Goal: Task Accomplishment & Management: Complete application form

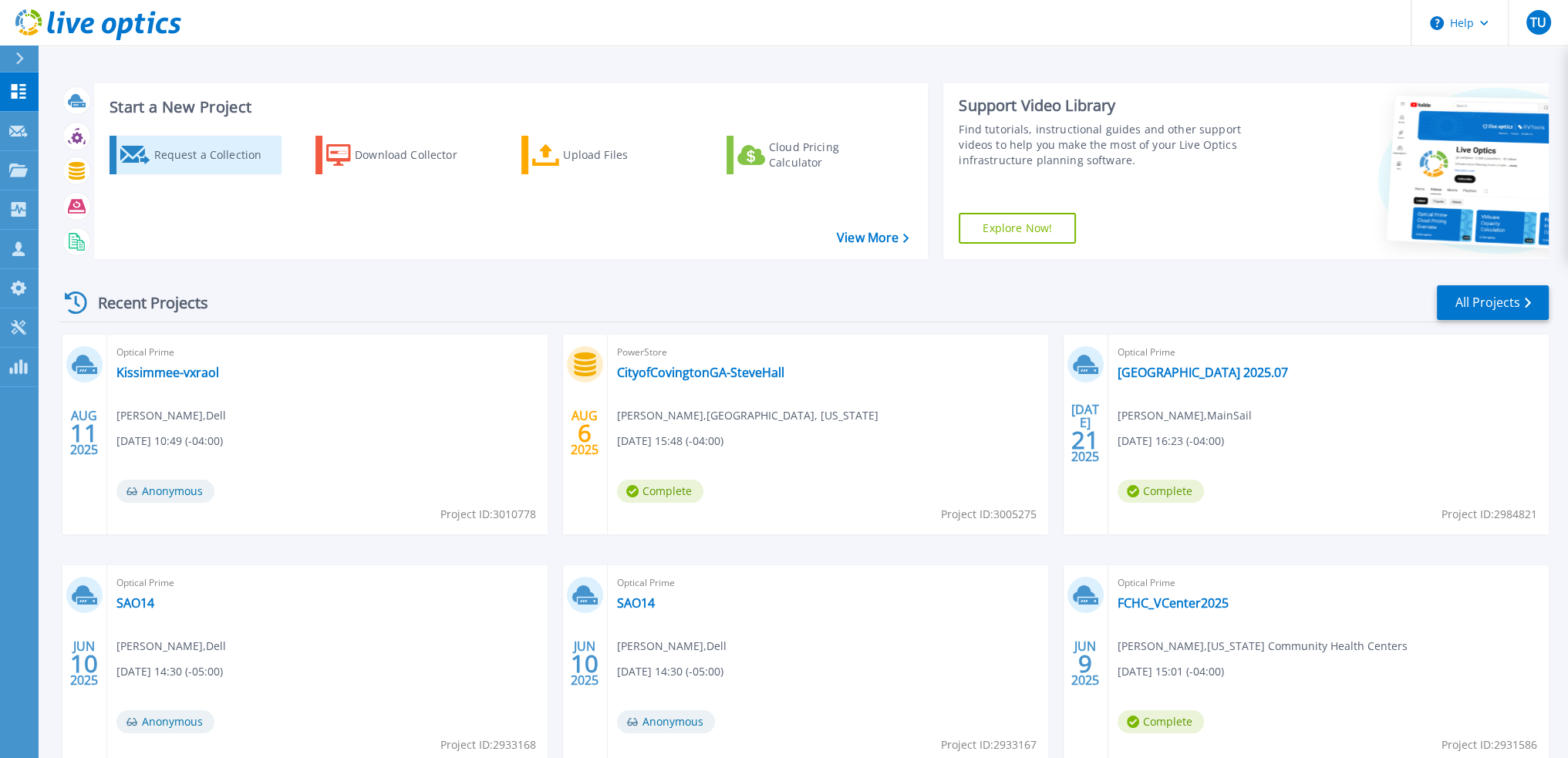
click at [207, 156] on div "Request a Collection" at bounding box center [215, 154] width 123 height 31
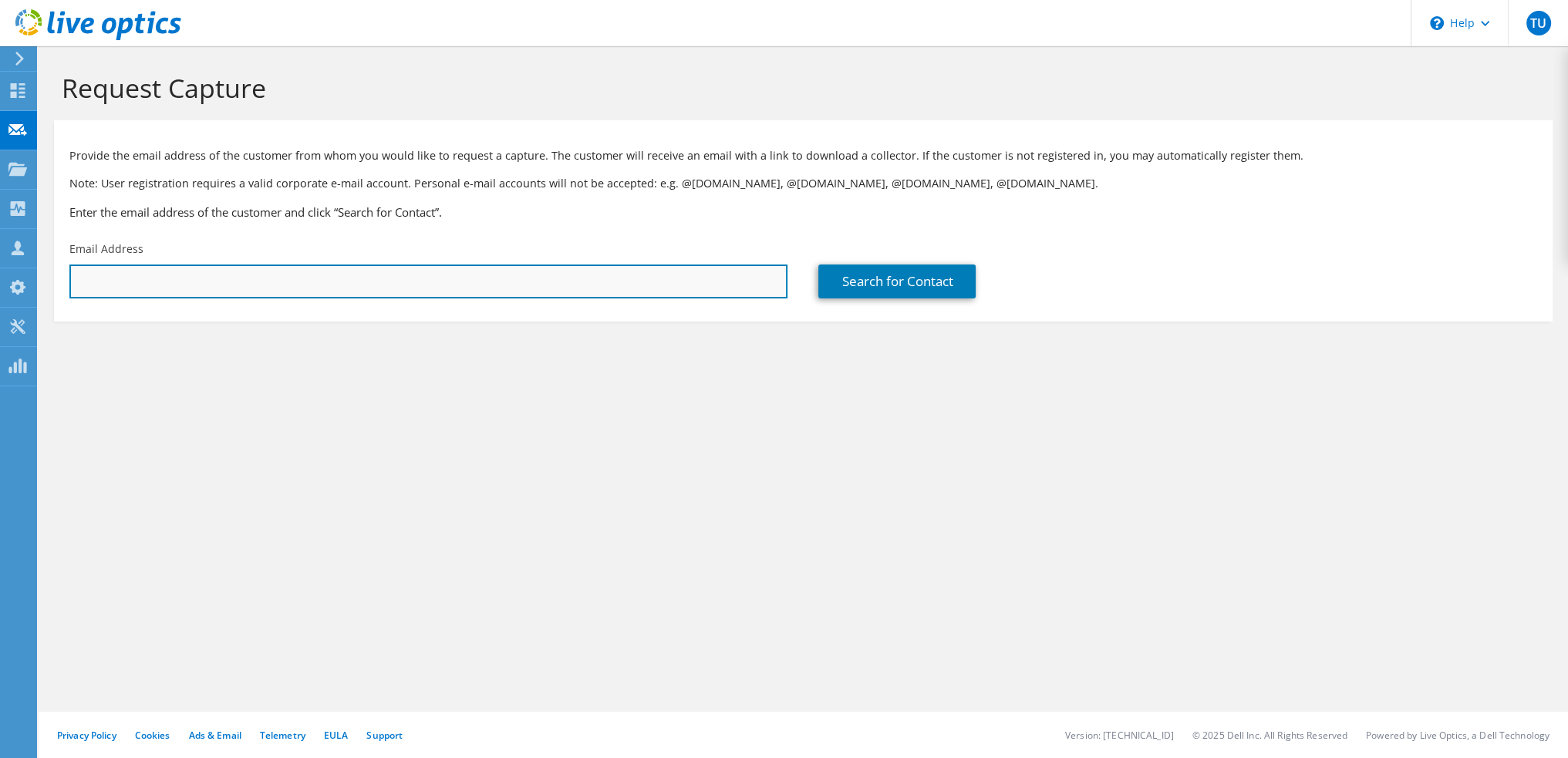
click at [311, 291] on input "text" at bounding box center [428, 281] width 718 height 34
paste input "lgabel@fgcu.edu"
type input "lgabel@fgcu.edu"
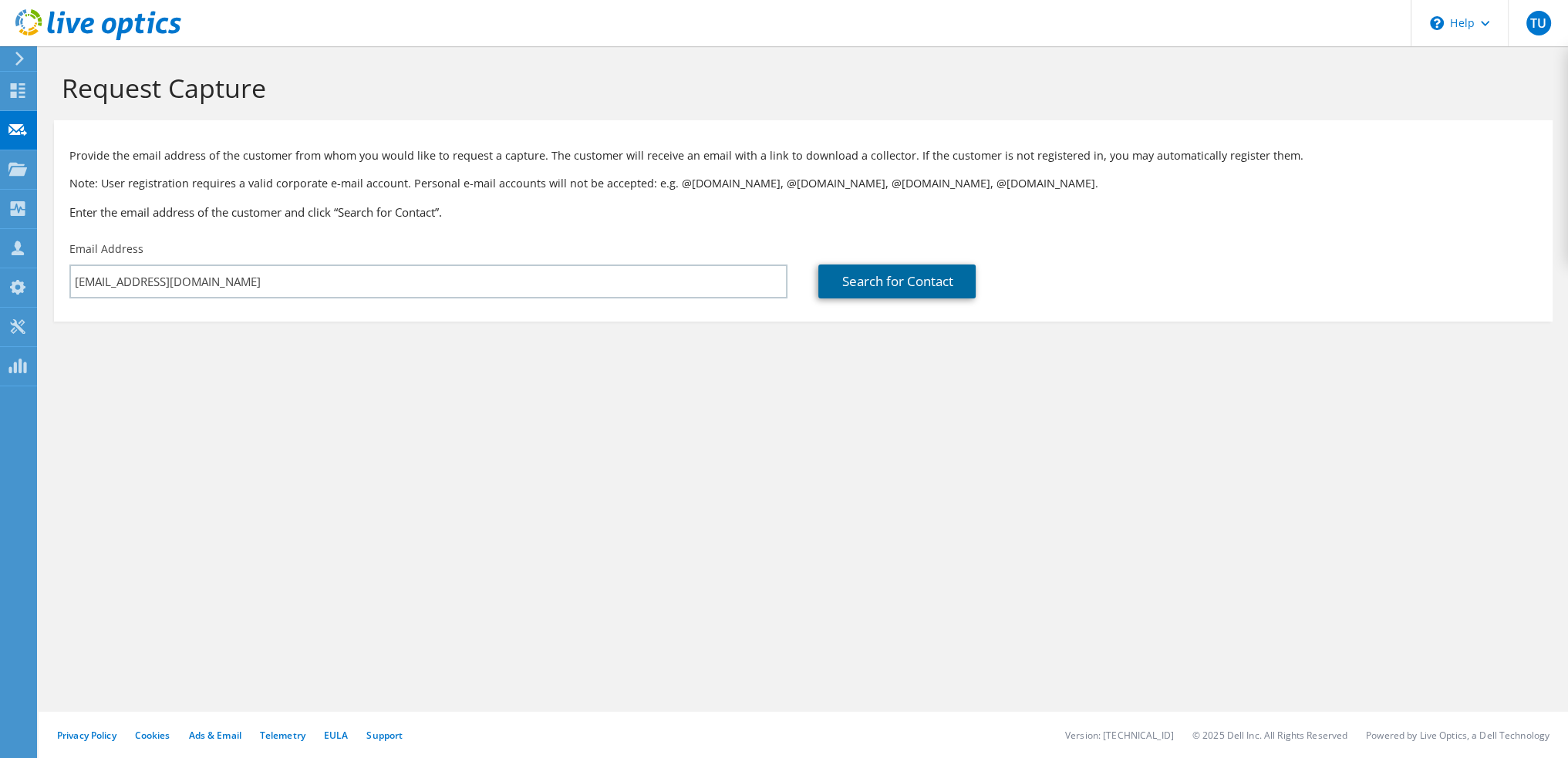
click at [873, 286] on link "Search for Contact" at bounding box center [897, 281] width 157 height 34
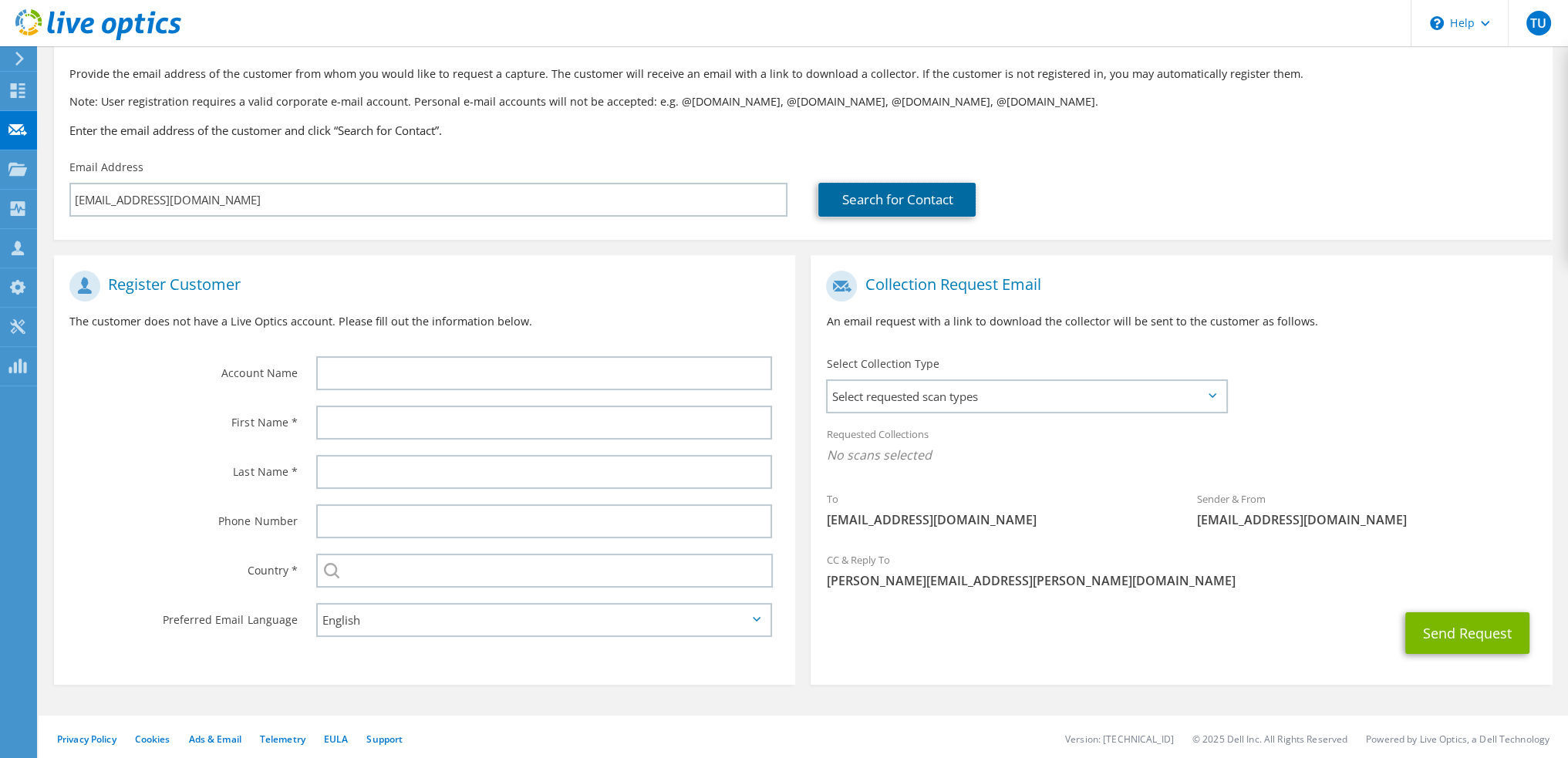
scroll to position [86, 0]
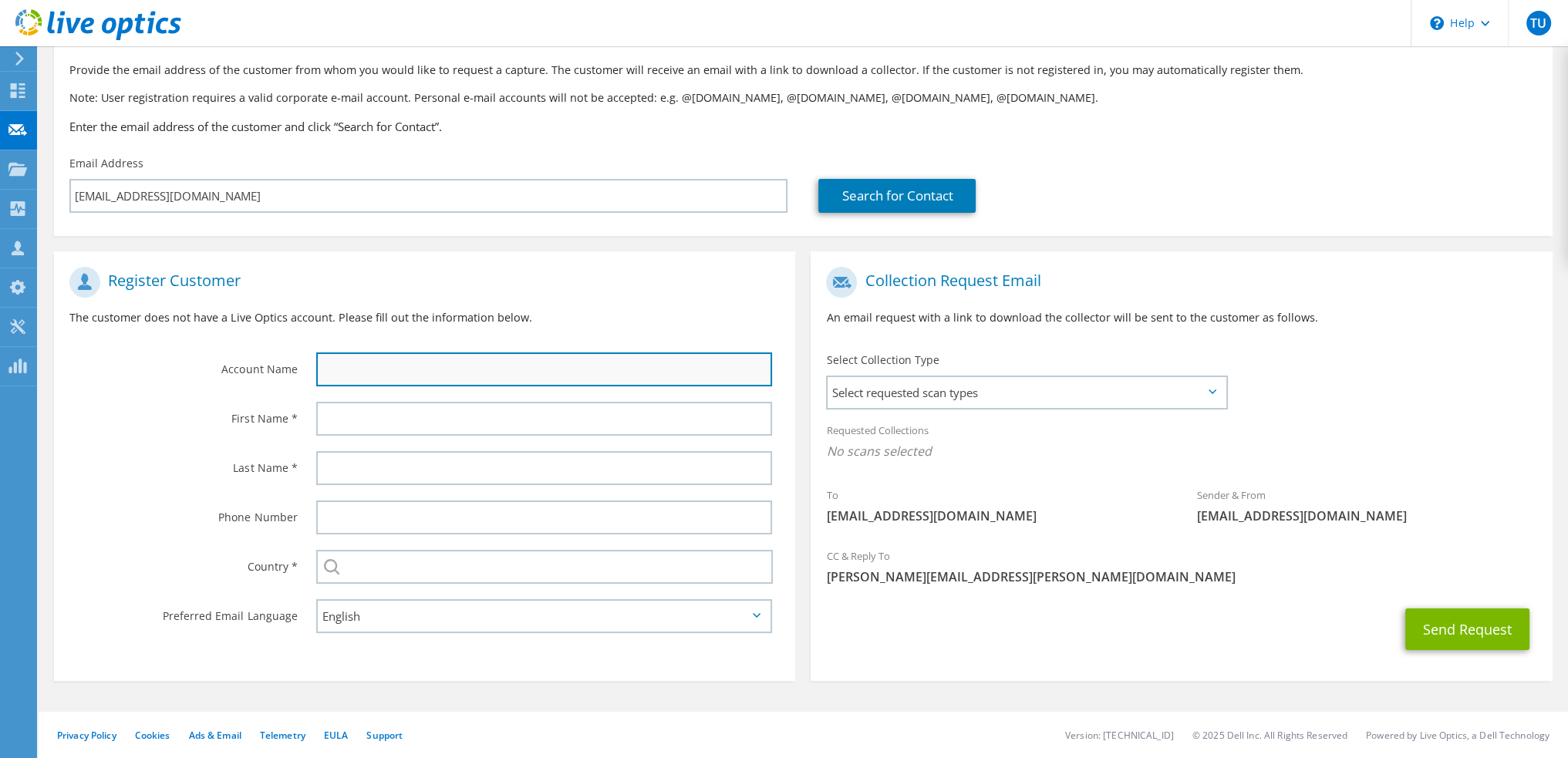
click at [470, 363] on input "text" at bounding box center [544, 369] width 456 height 34
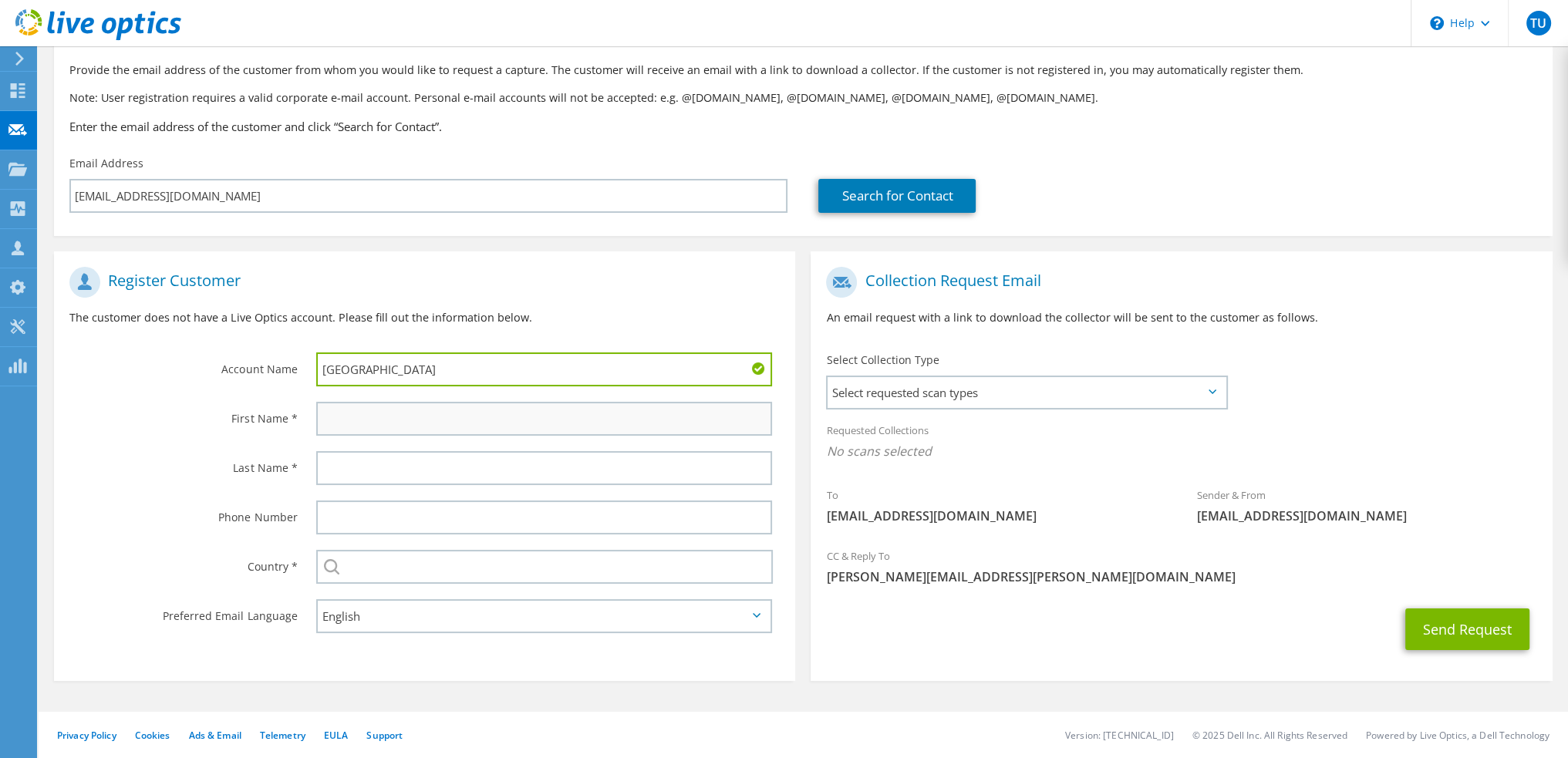
type input "FL Golf Coast University"
click at [461, 410] on input "text" at bounding box center [544, 419] width 456 height 34
click at [363, 427] on input "text" at bounding box center [544, 419] width 456 height 34
type input "Leroy"
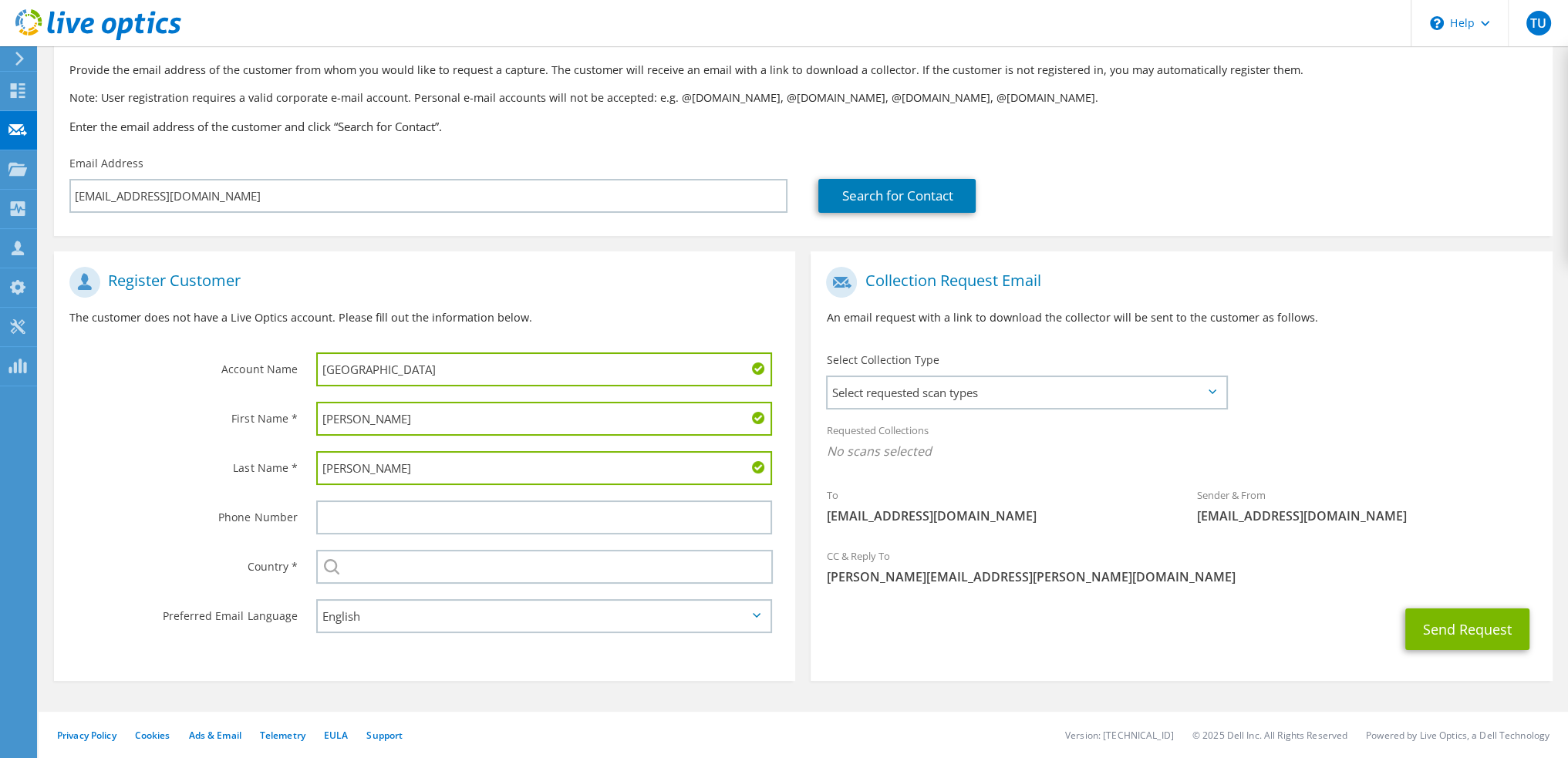
type input "Gabel"
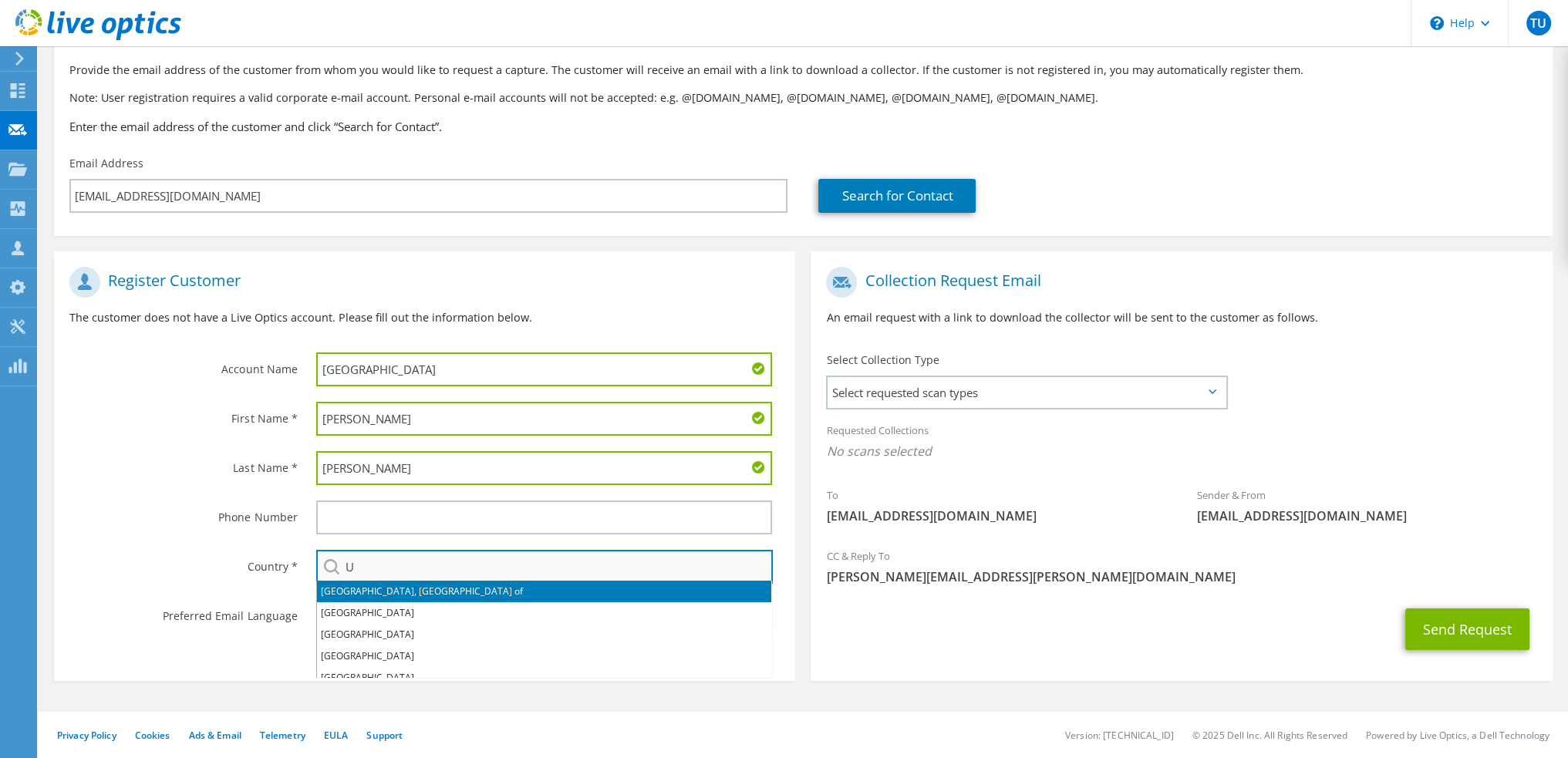
type input "[GEOGRAPHIC_DATA]"
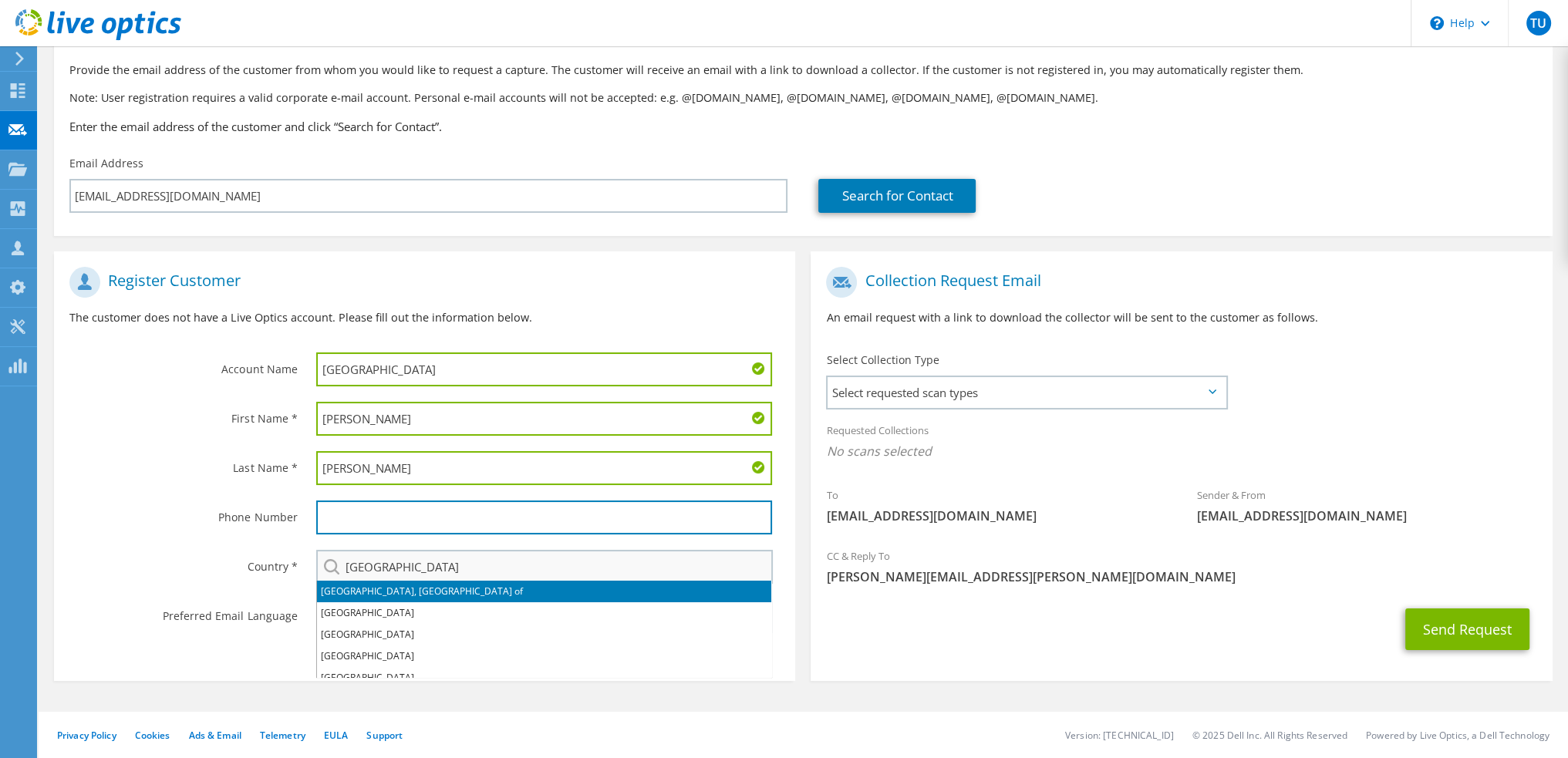
type input "9313129031"
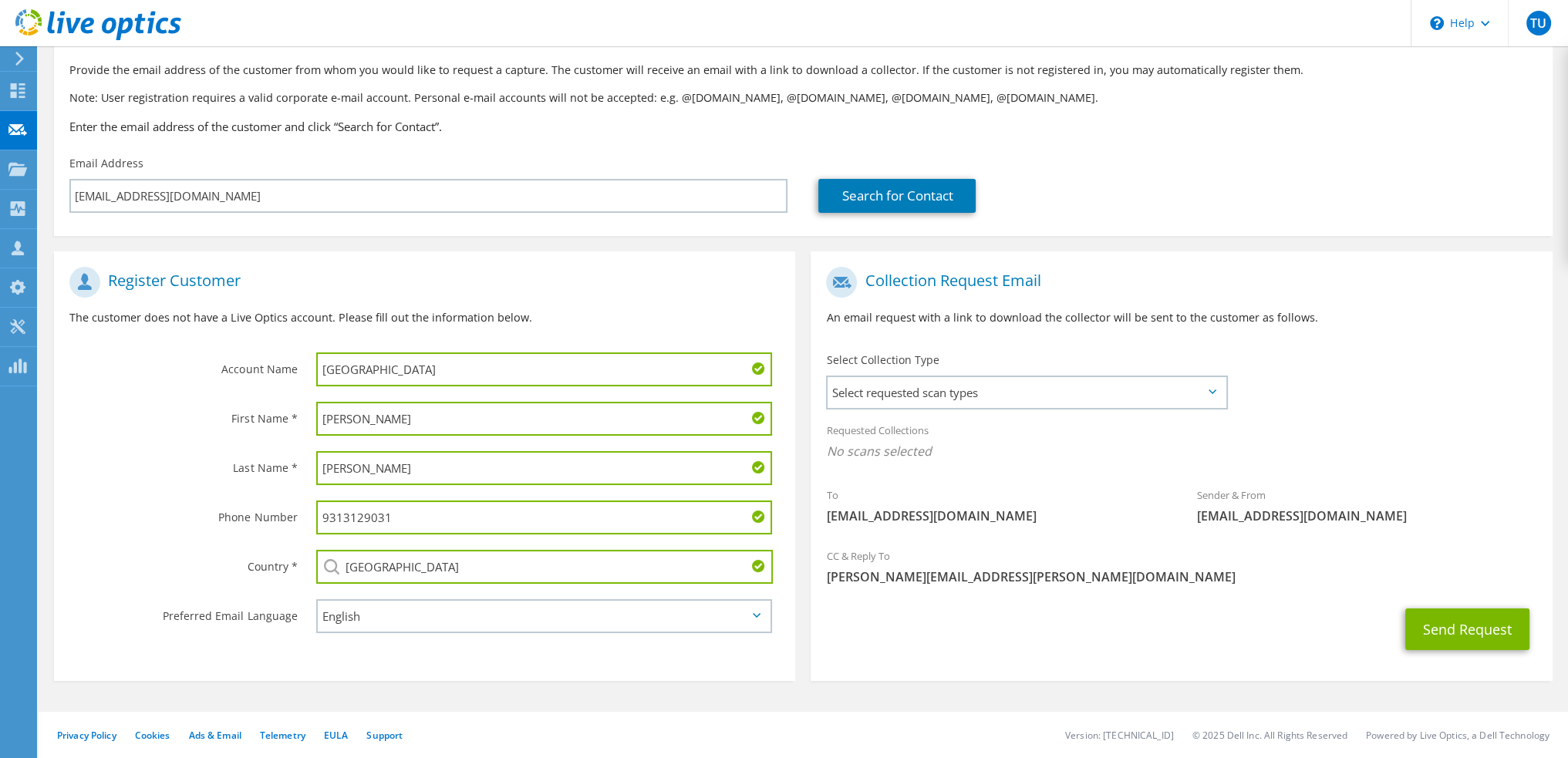
click at [374, 512] on input "9313129031" at bounding box center [544, 517] width 456 height 34
click at [166, 494] on div "Phone Number" at bounding box center [177, 516] width 247 height 48
click at [960, 391] on span "Select requested scan types" at bounding box center [1026, 392] width 398 height 31
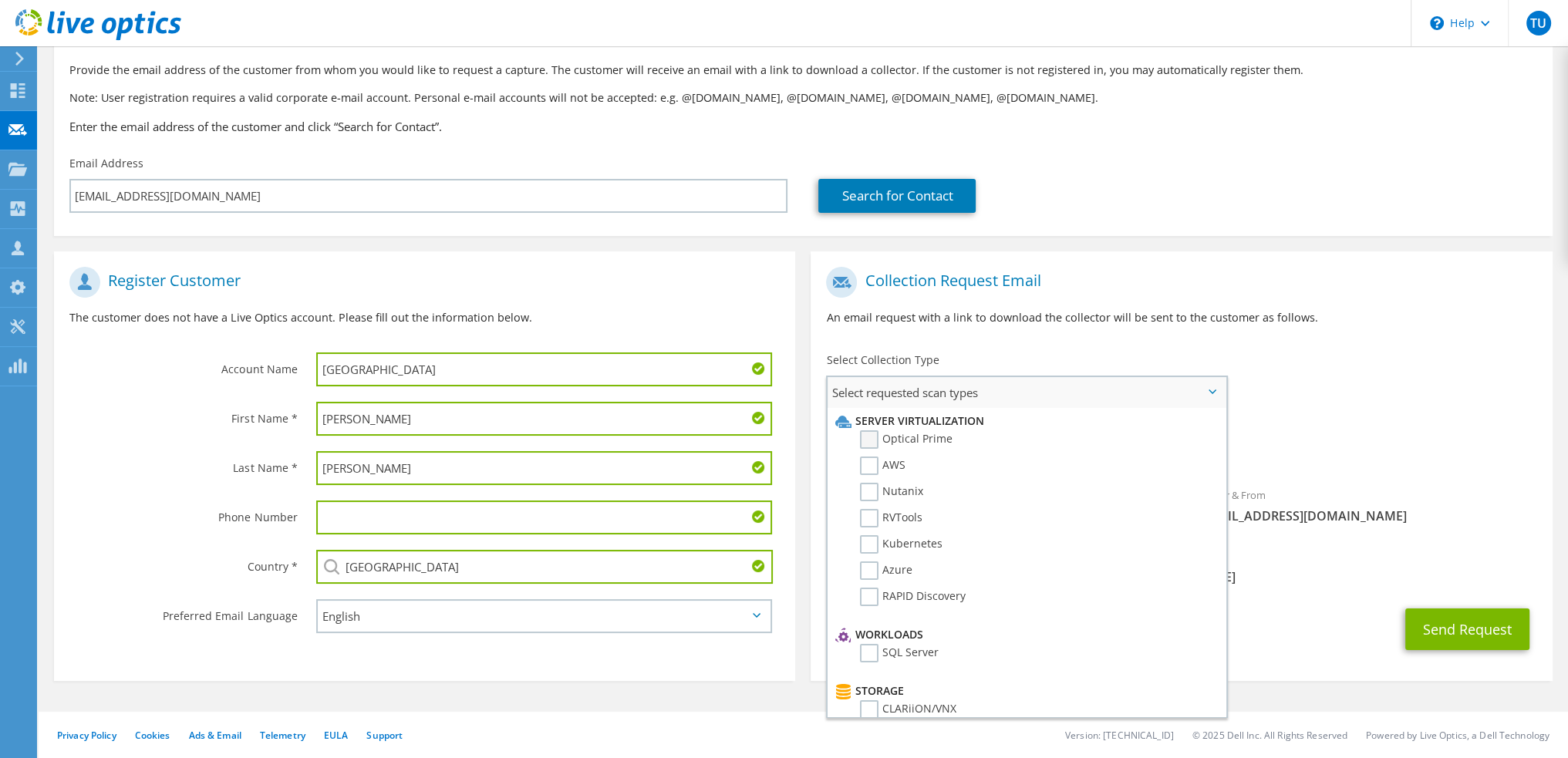
click at [876, 436] on label "Optical Prime" at bounding box center [906, 439] width 93 height 19
click at [0, 0] on input "Optical Prime" at bounding box center [0, 0] width 0 height 0
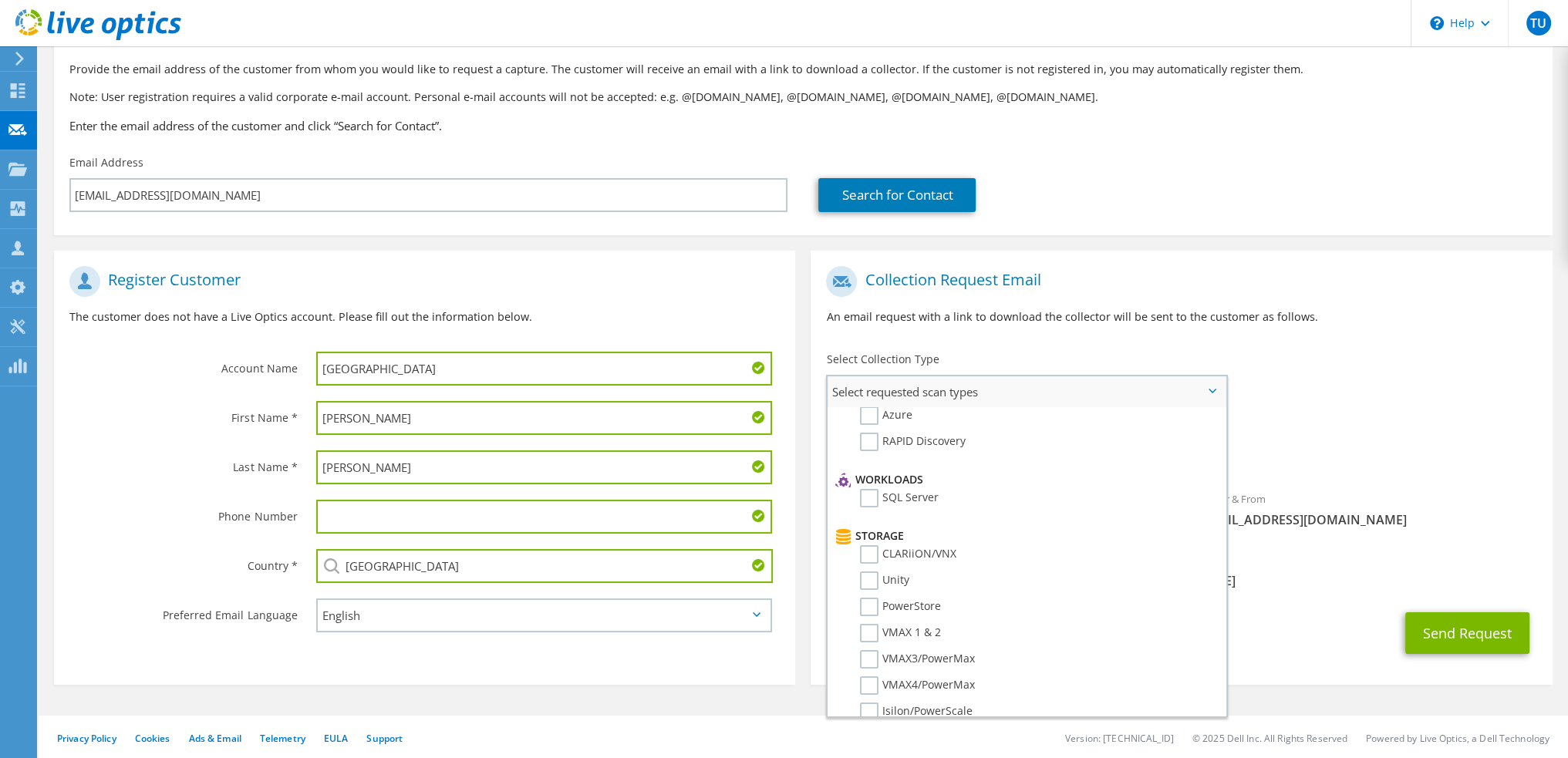
scroll to position [308, 0]
click at [870, 601] on label "NetApp" at bounding box center [890, 610] width 62 height 19
click at [0, 0] on input "NetApp" at bounding box center [0, 0] width 0 height 0
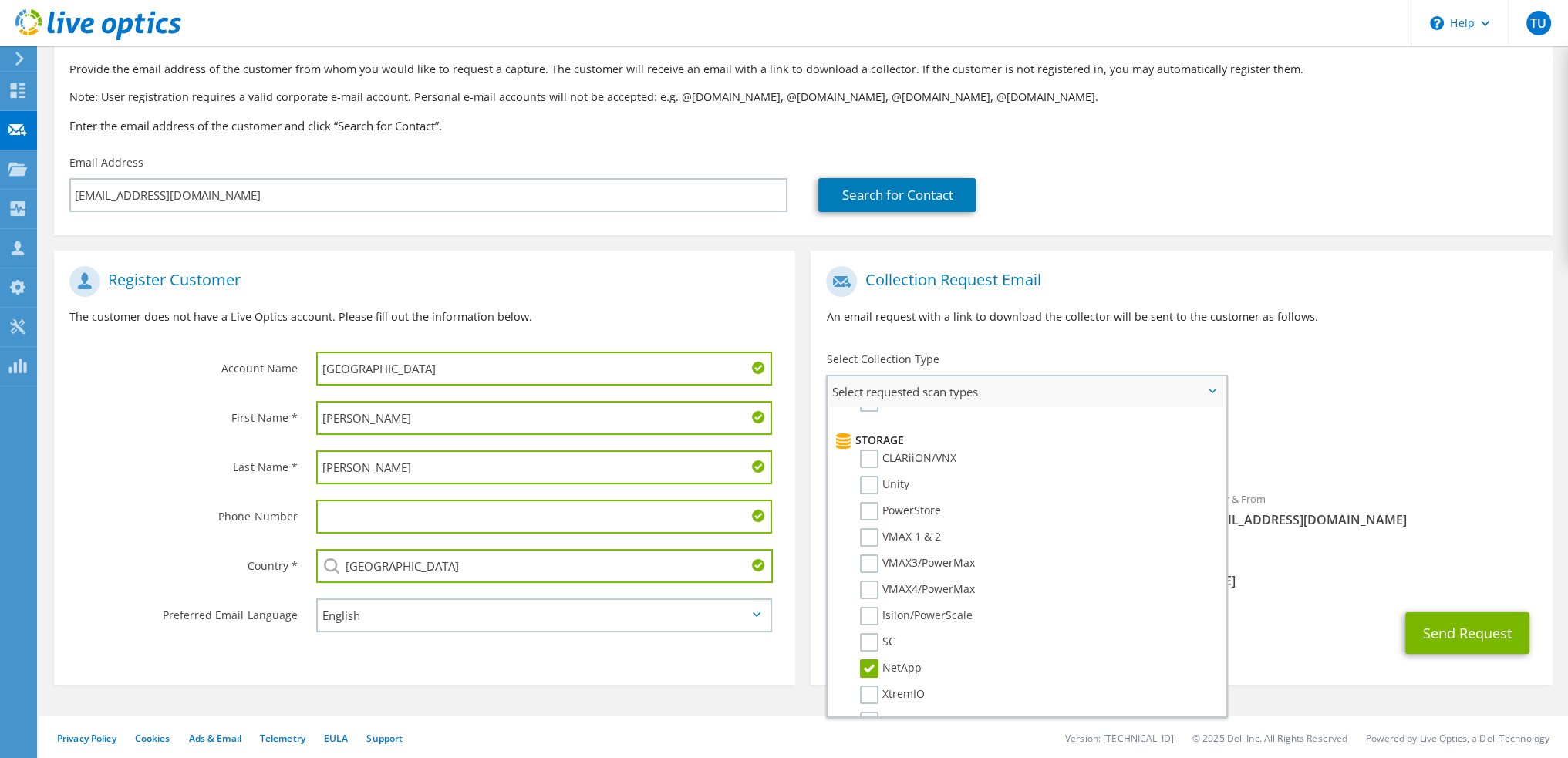
scroll to position [250, 0]
click at [873, 481] on label "Unity" at bounding box center [884, 485] width 49 height 19
click at [0, 0] on input "Unity" at bounding box center [0, 0] width 0 height 0
click at [1378, 390] on div "To lgabel@fgcu.edu Sender & From liveoptics@liveoptics.com" at bounding box center [1181, 401] width 741 height 286
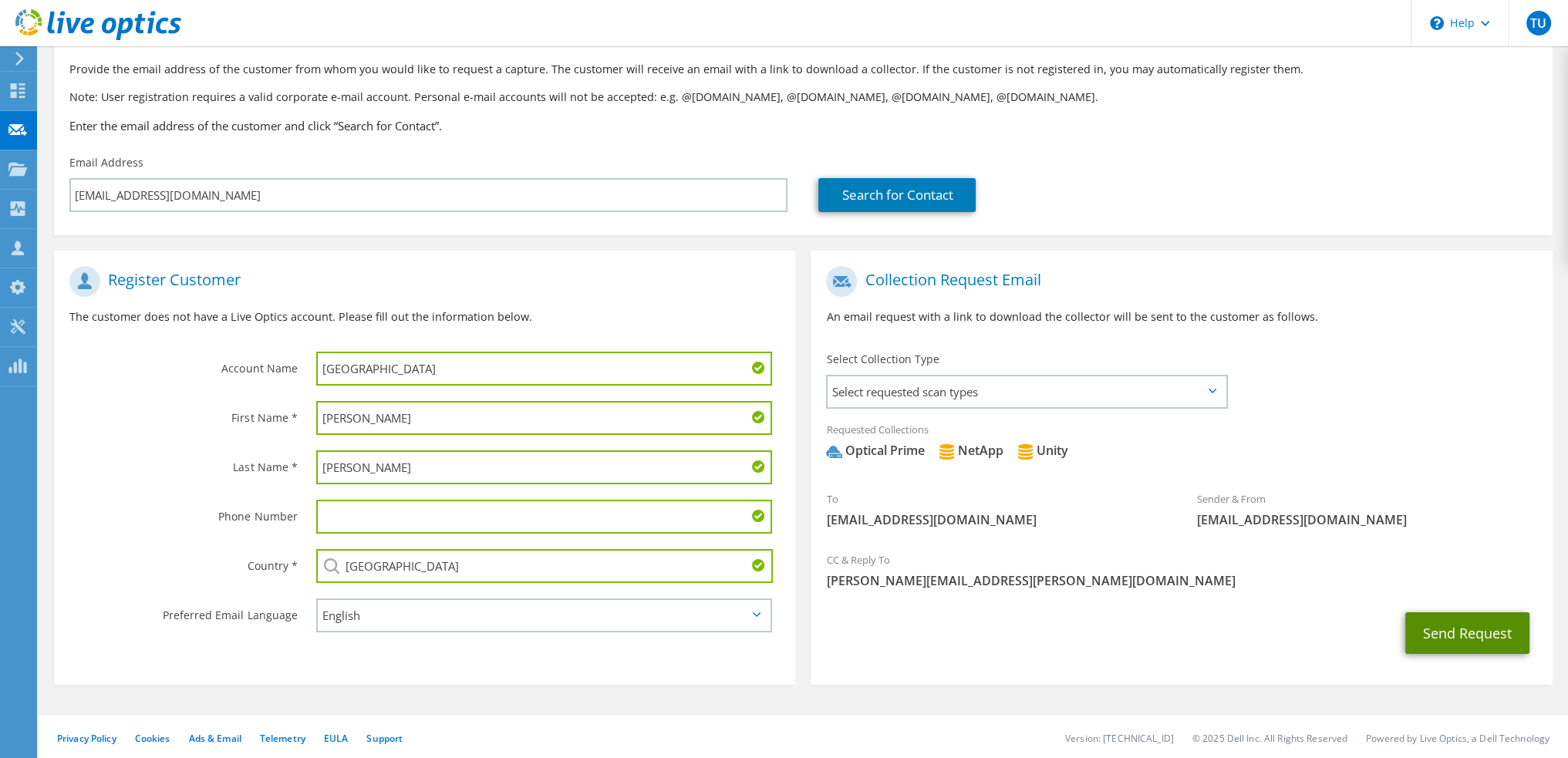
click at [1452, 634] on button "Send Request" at bounding box center [1467, 633] width 124 height 41
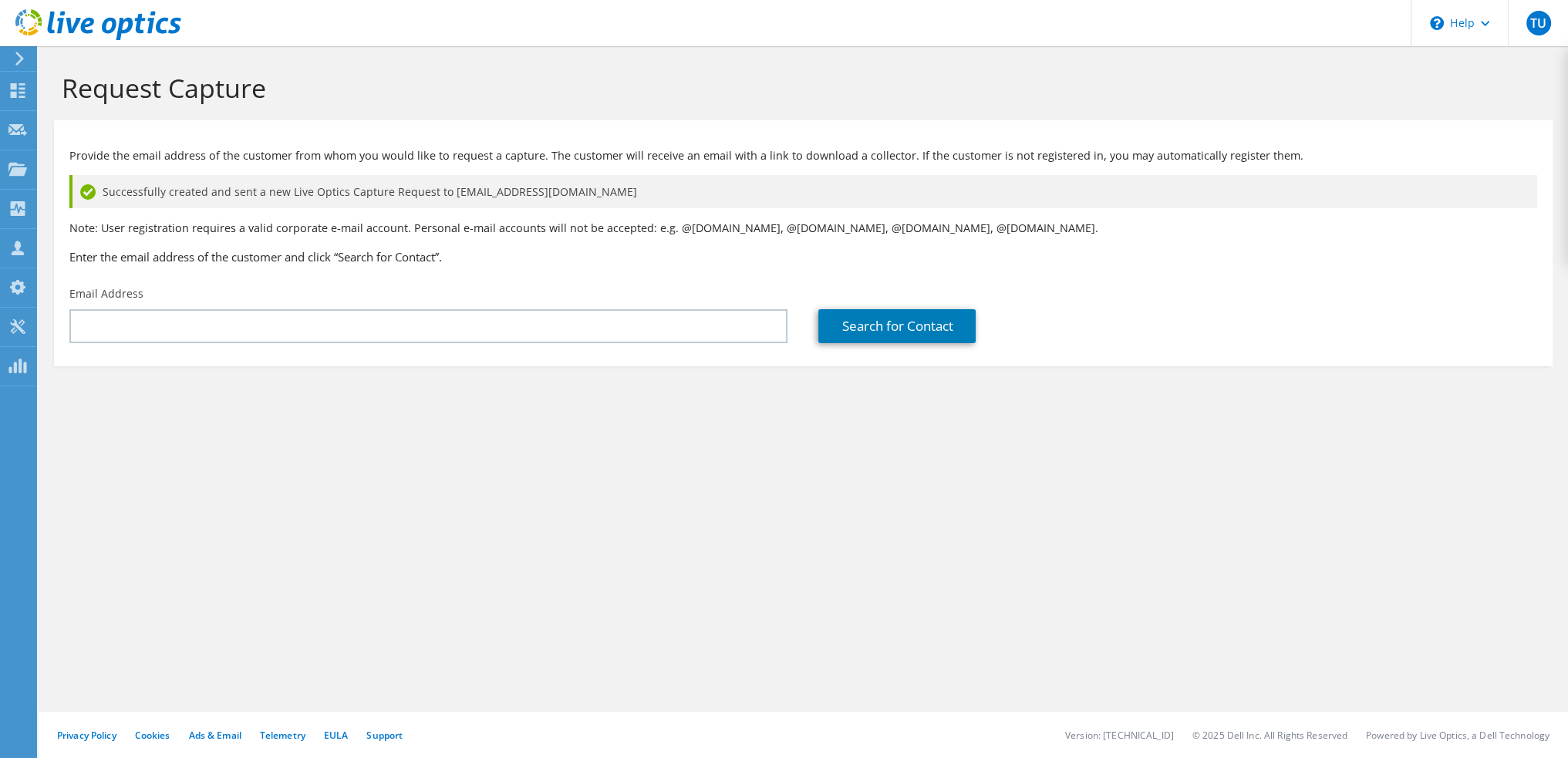
click at [512, 516] on div "Request Capture Provide the email address of the customer from whom you would l…" at bounding box center [803, 402] width 1530 height 711
